Goal: Information Seeking & Learning: Check status

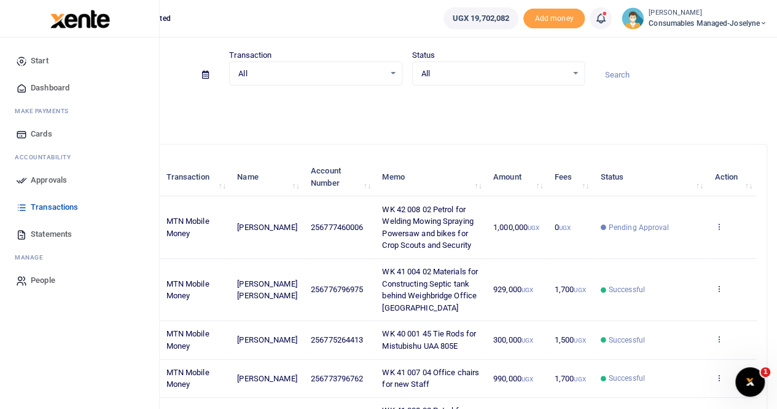
scroll to position [123, 0]
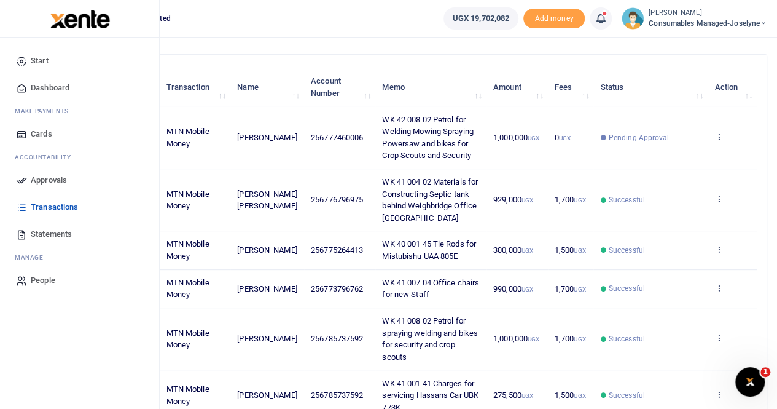
click at [53, 228] on span "Statements" at bounding box center [51, 234] width 41 height 12
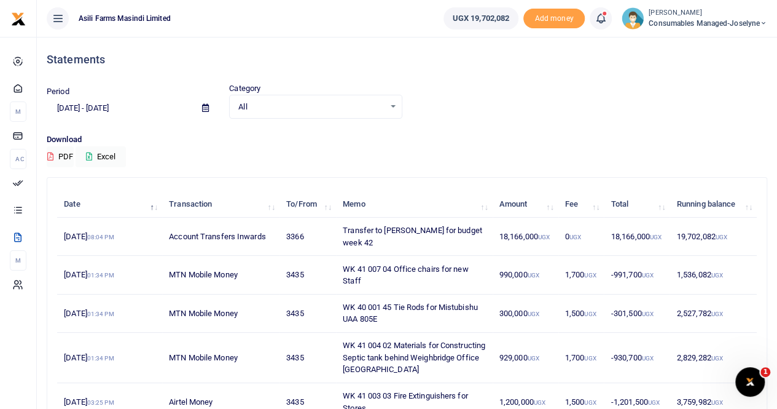
click at [205, 107] on icon at bounding box center [205, 108] width 7 height 8
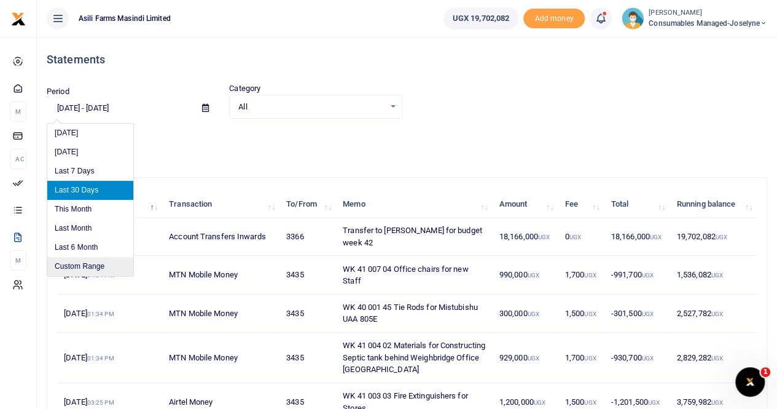
click at [81, 261] on li "Custom Range" at bounding box center [90, 266] width 86 height 19
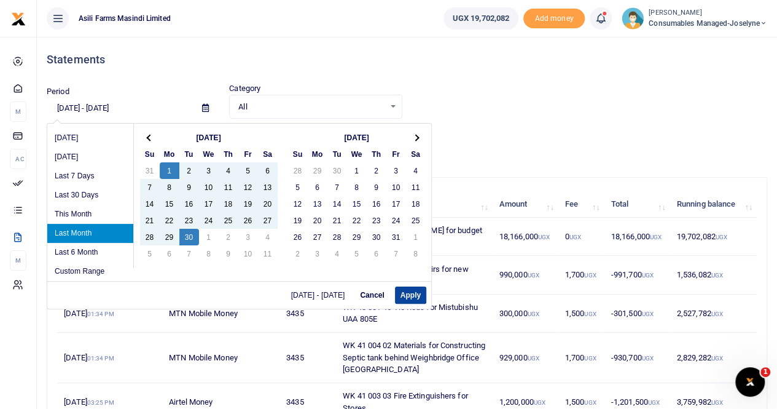
click at [409, 293] on button "Apply" at bounding box center [410, 294] width 31 height 17
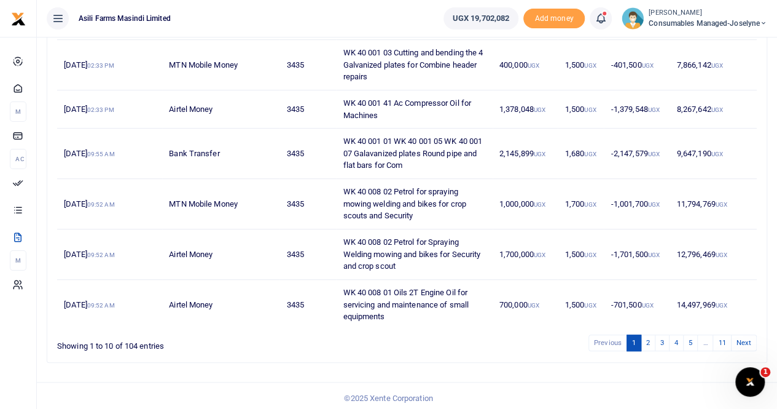
scroll to position [321, 0]
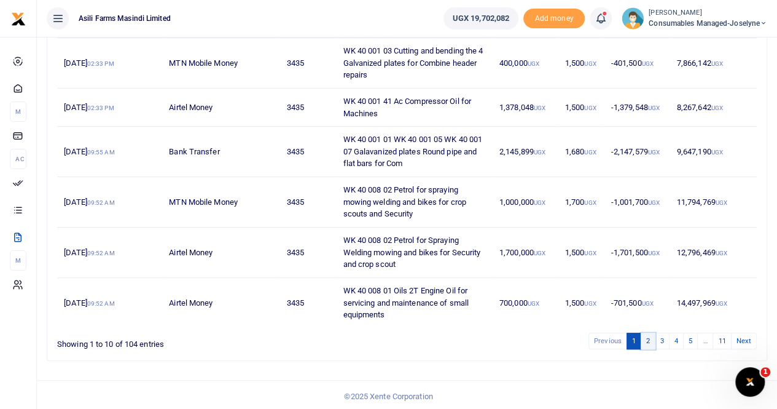
click at [648, 340] on link "2" at bounding box center [648, 340] width 15 height 17
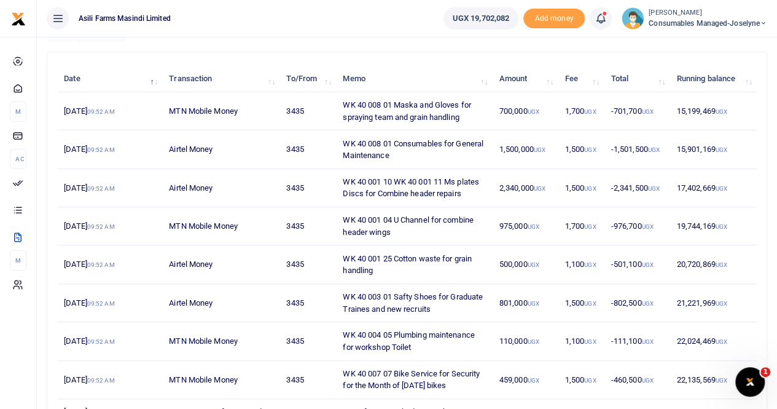
scroll to position [248, 0]
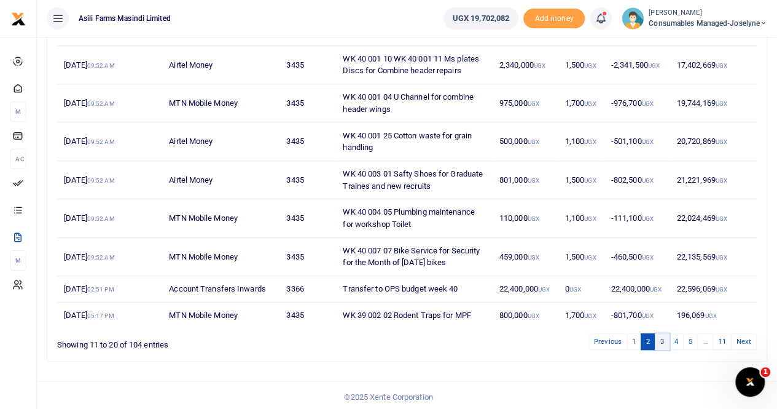
click at [666, 339] on link "3" at bounding box center [662, 341] width 15 height 17
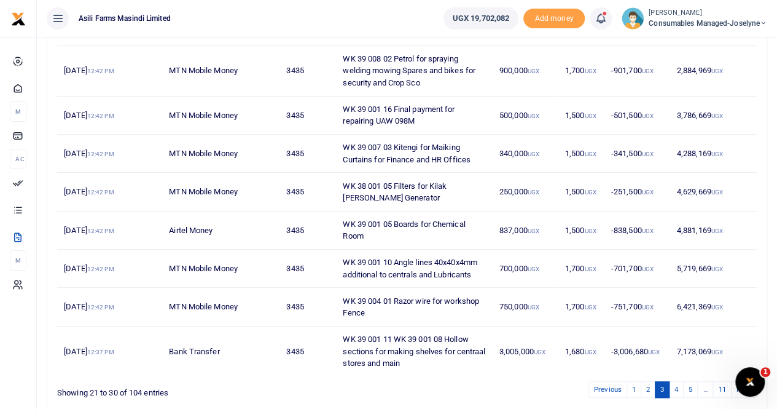
scroll to position [296, 0]
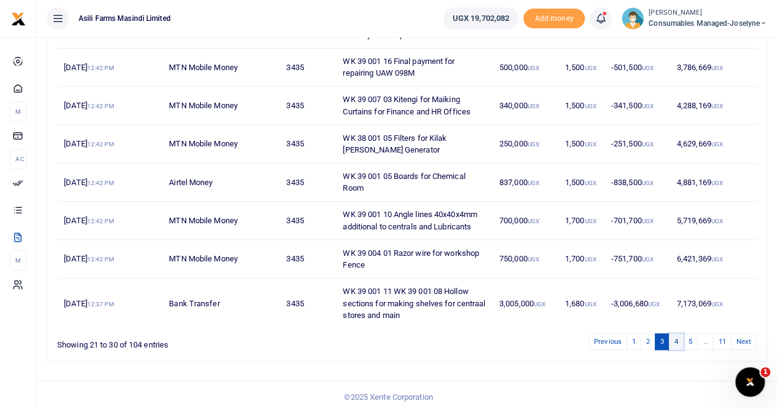
click at [677, 337] on link "4" at bounding box center [676, 341] width 15 height 17
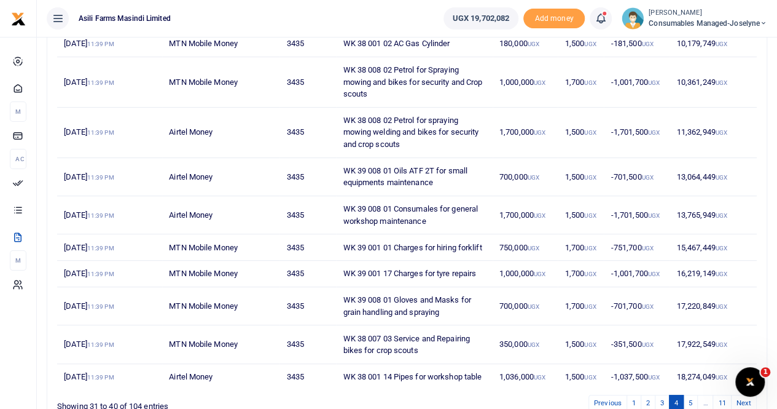
scroll to position [248, 0]
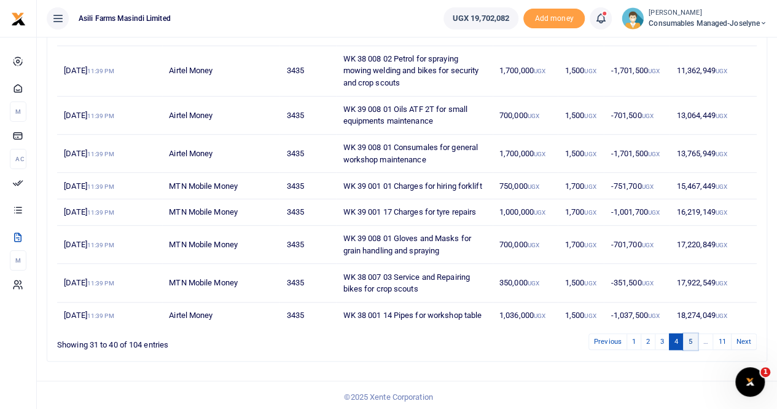
click at [693, 335] on link "5" at bounding box center [690, 341] width 15 height 17
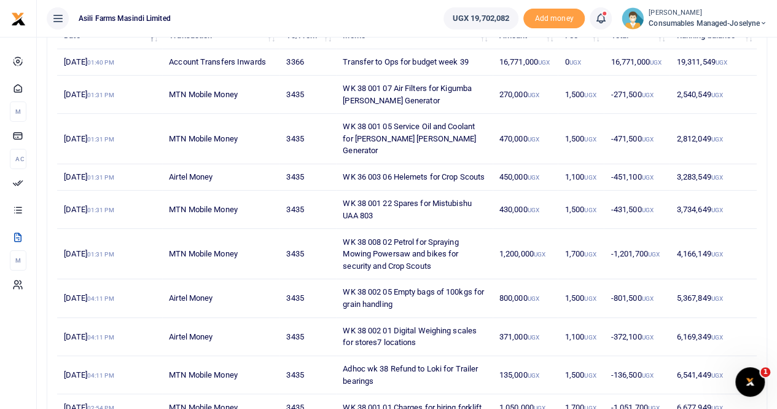
scroll to position [2, 0]
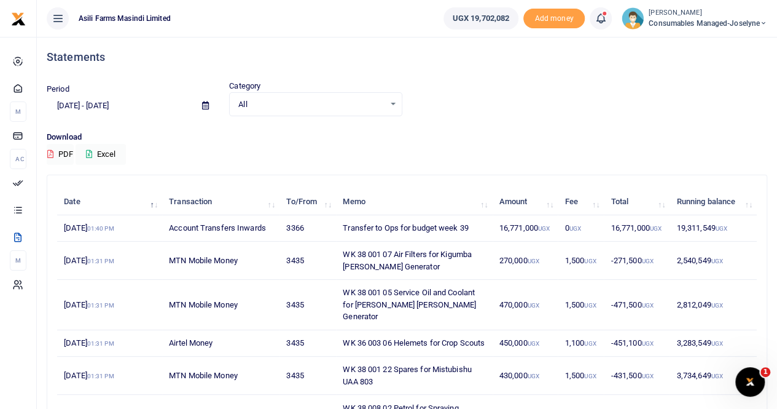
click at [205, 106] on icon at bounding box center [205, 105] width 7 height 8
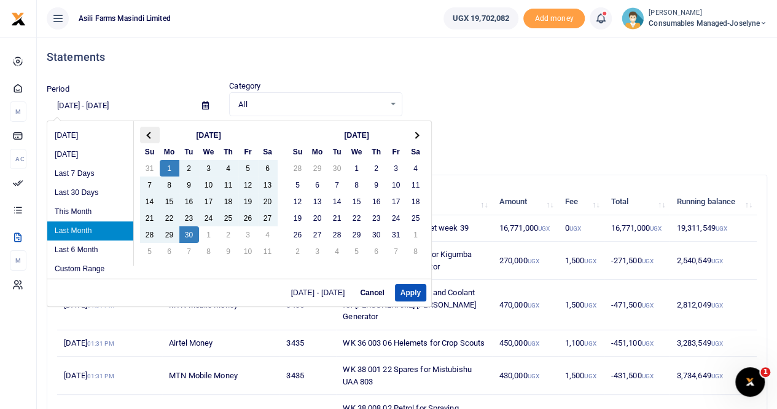
click at [155, 136] on th at bounding box center [150, 135] width 20 height 17
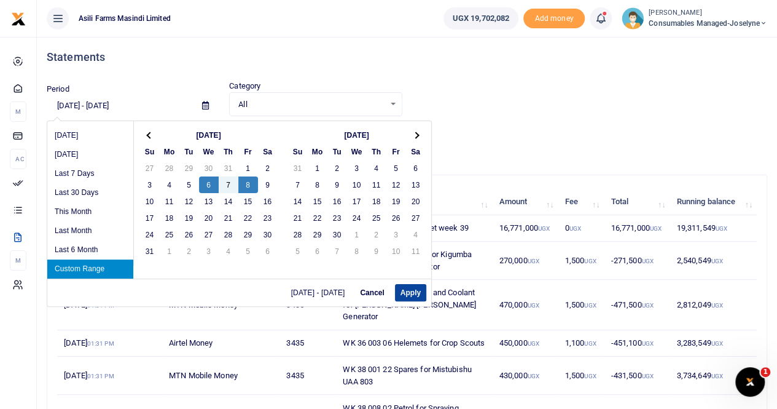
click at [407, 292] on button "Apply" at bounding box center [410, 292] width 31 height 17
type input "08/06/2025 - 08/08/2025"
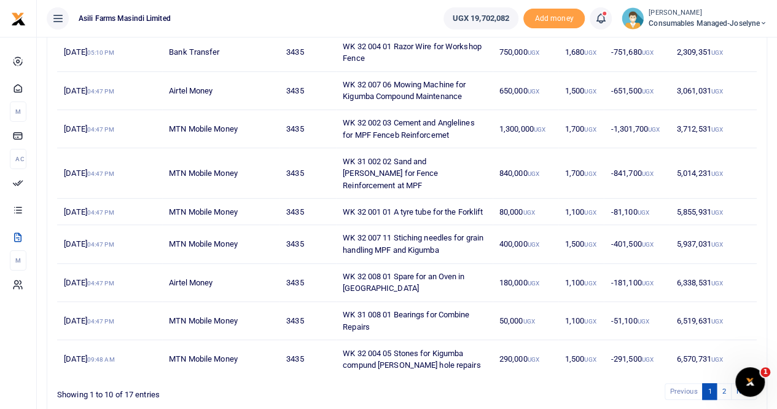
scroll to position [273, 0]
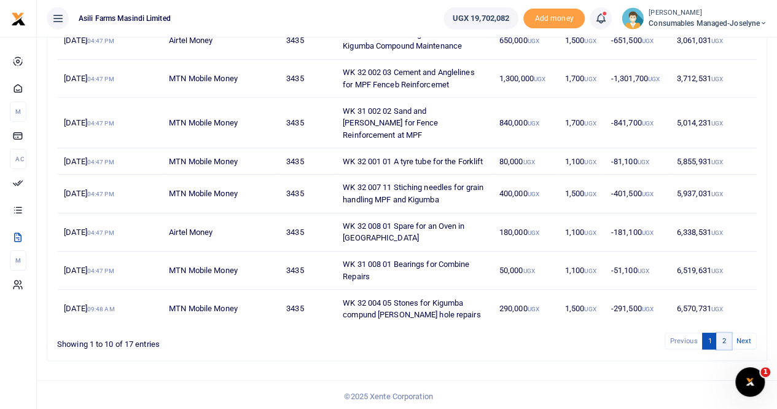
click at [720, 335] on link "2" at bounding box center [724, 340] width 15 height 17
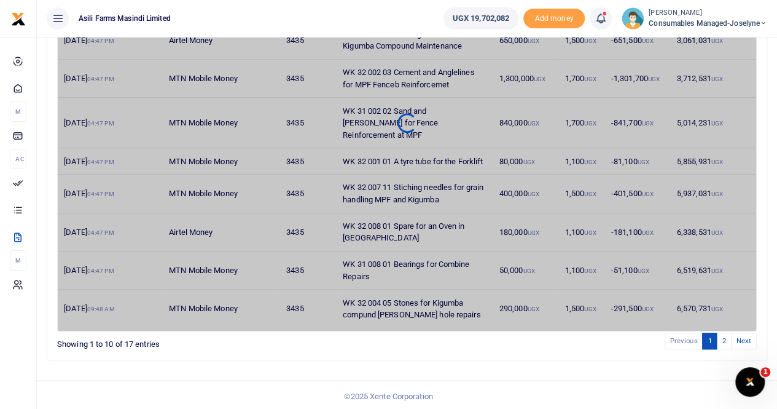
scroll to position [158, 0]
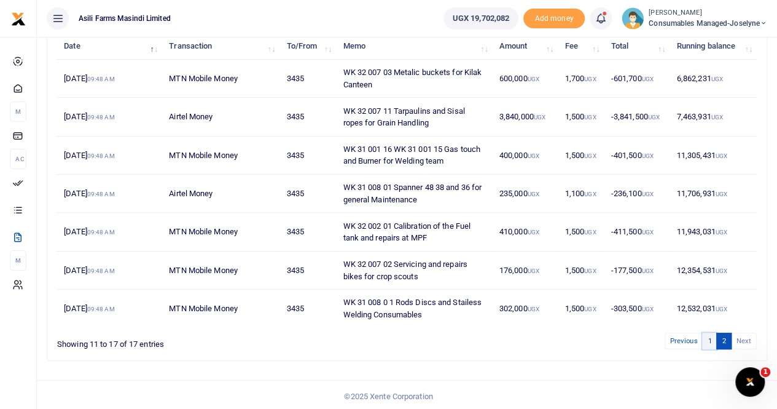
click at [709, 336] on link "1" at bounding box center [709, 340] width 15 height 17
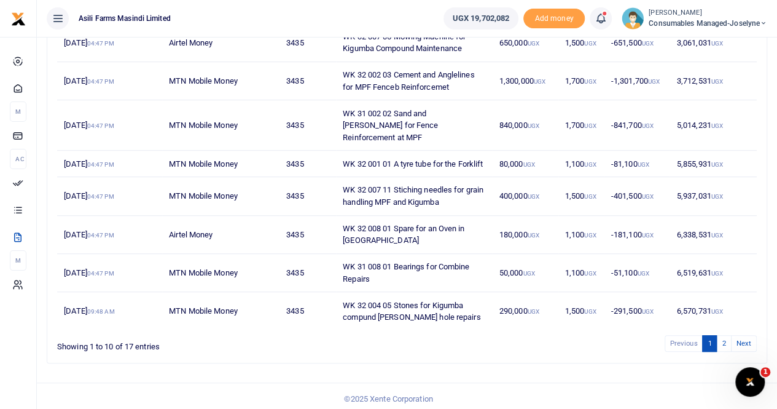
scroll to position [273, 0]
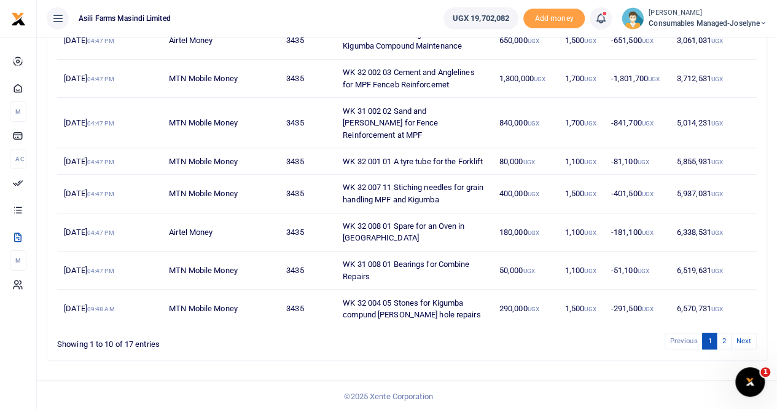
click at [364, 149] on td "WK 32 001 01 A tyre tube for the Forklift" at bounding box center [414, 161] width 157 height 26
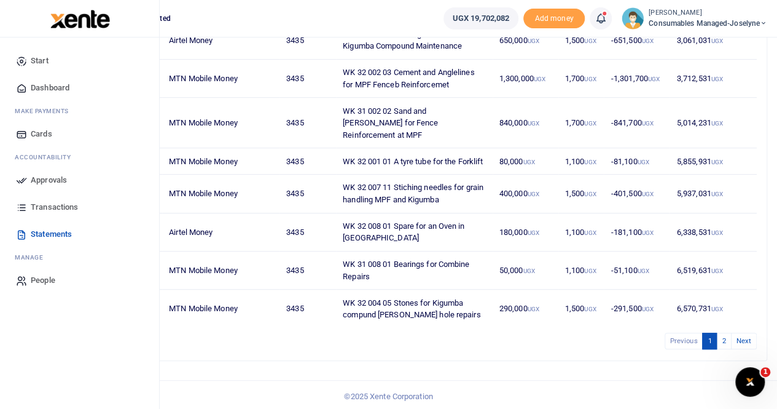
click at [43, 203] on span "Transactions" at bounding box center [54, 207] width 47 height 12
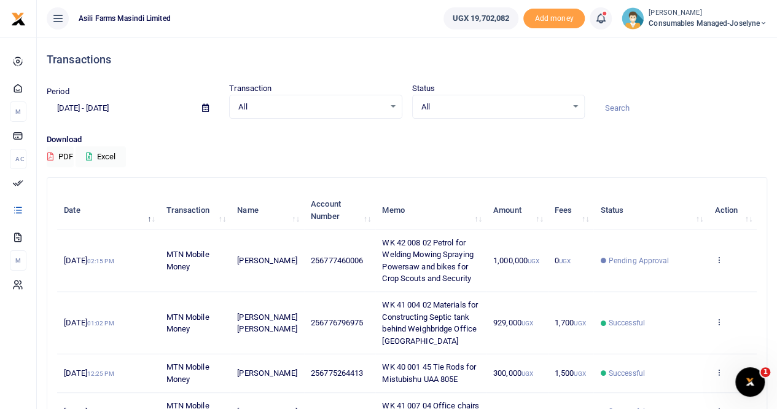
click at [198, 108] on span at bounding box center [206, 108] width 28 height 21
click at [206, 108] on icon at bounding box center [205, 108] width 7 height 8
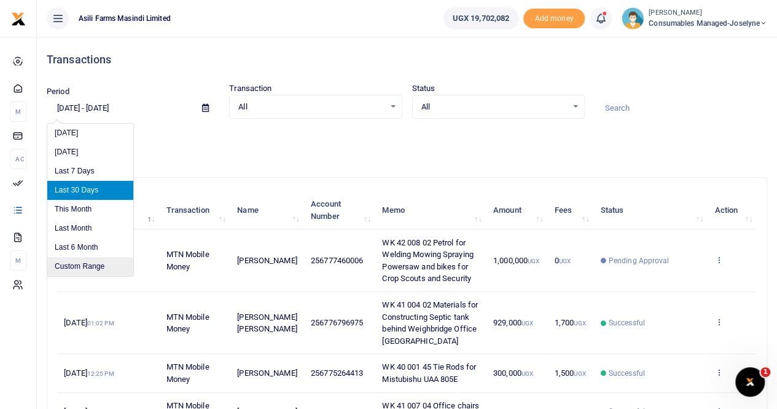
click at [84, 262] on li "Custom Range" at bounding box center [90, 266] width 86 height 19
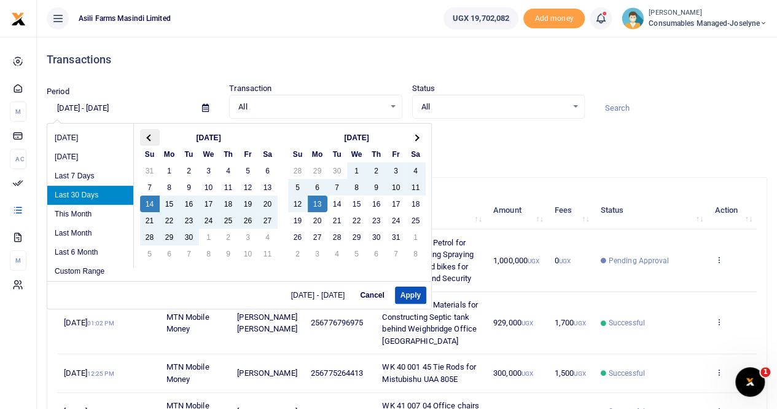
click at [145, 136] on th at bounding box center [150, 137] width 20 height 17
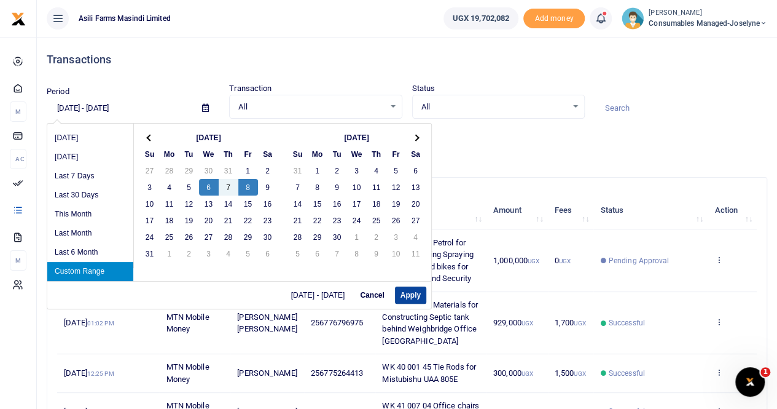
click at [416, 293] on button "Apply" at bounding box center [410, 294] width 31 height 17
type input "08/06/2025 - 08/08/2025"
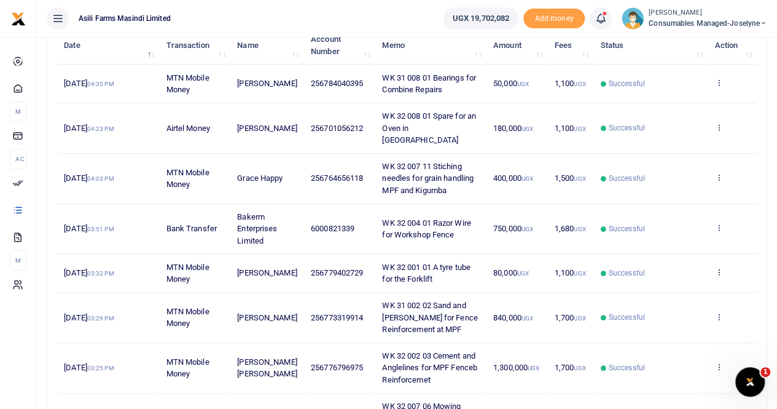
scroll to position [184, 0]
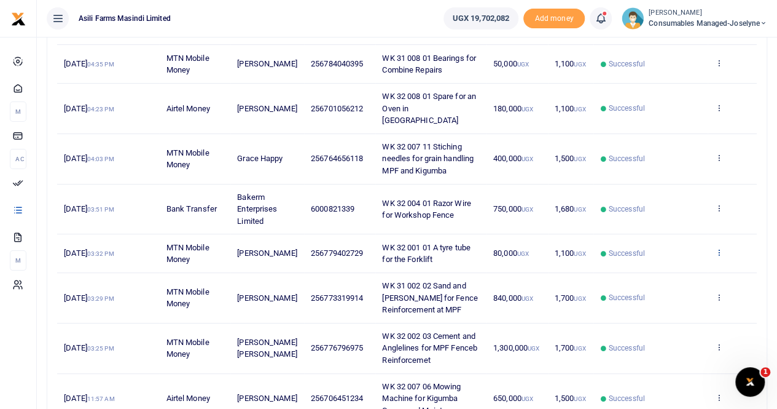
click at [718, 248] on icon at bounding box center [719, 252] width 8 height 9
click at [690, 259] on link "View details" at bounding box center [674, 259] width 97 height 17
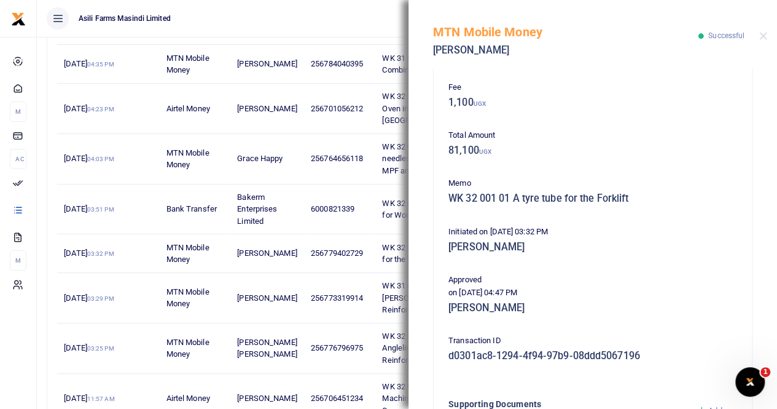
scroll to position [246, 0]
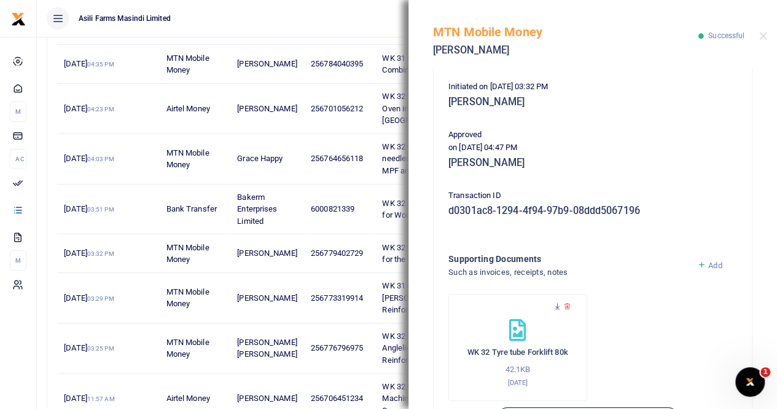
click at [560, 304] on icon at bounding box center [558, 306] width 8 height 8
